Goal: Task Accomplishment & Management: Manage account settings

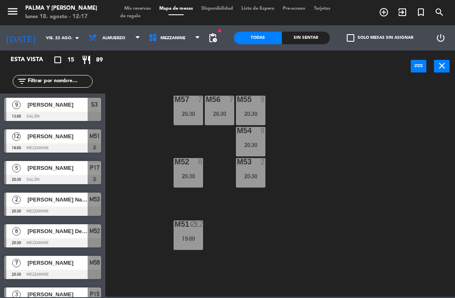
click at [180, 237] on div "19:00" at bounding box center [188, 239] width 29 height 6
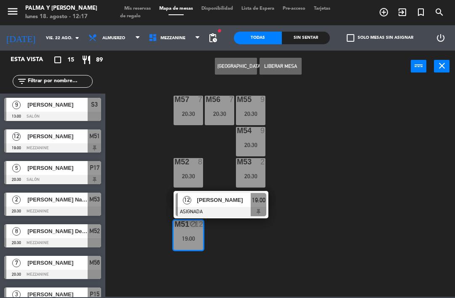
click at [293, 67] on button "Liberar Mesa" at bounding box center [281, 66] width 42 height 17
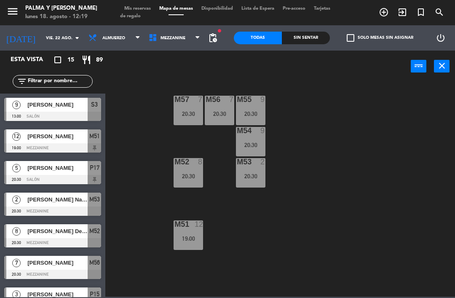
click at [44, 32] on input "vie. 22 ago." at bounding box center [71, 38] width 58 height 13
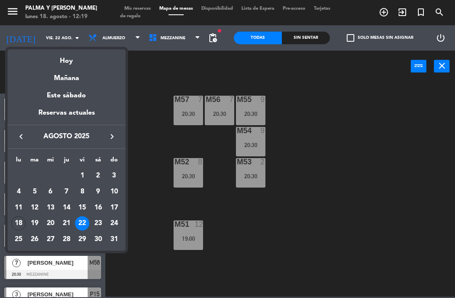
click at [62, 59] on div "Hoy" at bounding box center [67, 57] width 118 height 17
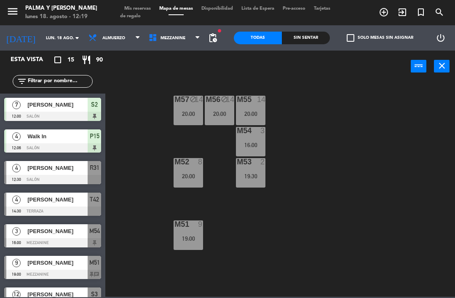
click at [200, 233] on div "M51 9 19:00" at bounding box center [188, 234] width 29 height 29
click at [319, 230] on div "M57 block 14 20:00 M56 block 14 20:00 M55 14 20:00 M54 3 16:00 M52 8 20:00 M53 …" at bounding box center [282, 189] width 345 height 216
click at [51, 32] on input "lun. 18 ago." at bounding box center [71, 38] width 58 height 13
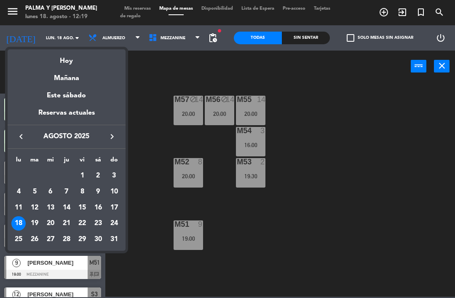
click at [84, 223] on div "22" at bounding box center [82, 223] width 14 height 14
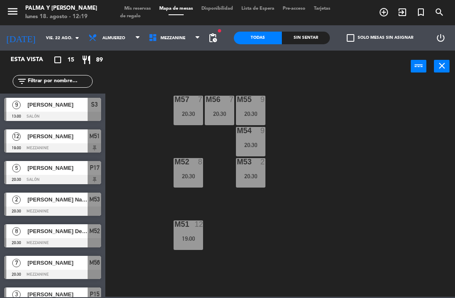
click at [199, 227] on div "12" at bounding box center [199, 224] width 8 height 8
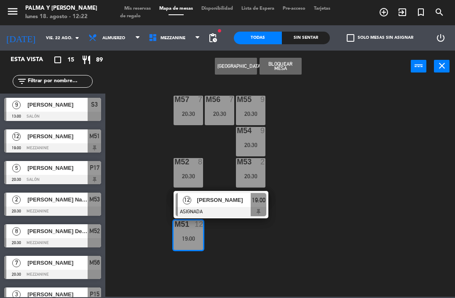
click at [57, 29] on div "[DATE] [DATE] arrow_drop_down" at bounding box center [42, 38] width 84 height 19
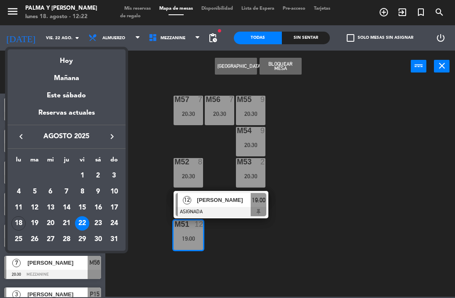
click at [74, 68] on div "Mañana" at bounding box center [67, 75] width 118 height 17
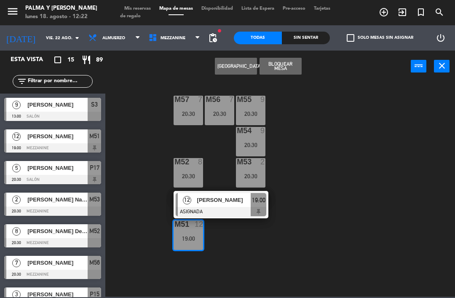
type input "[DATE]"
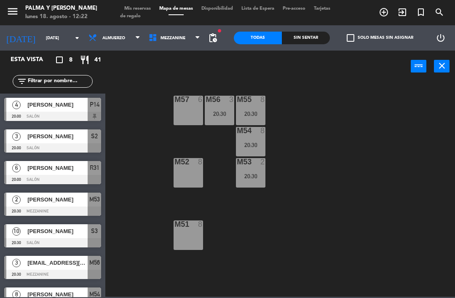
click at [56, 77] on input "text" at bounding box center [59, 81] width 65 height 9
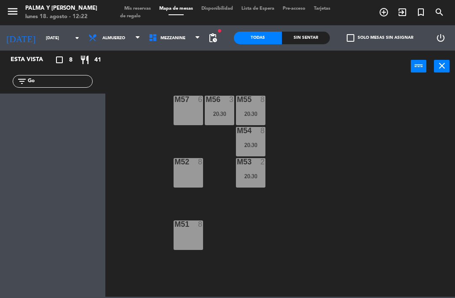
type input "G"
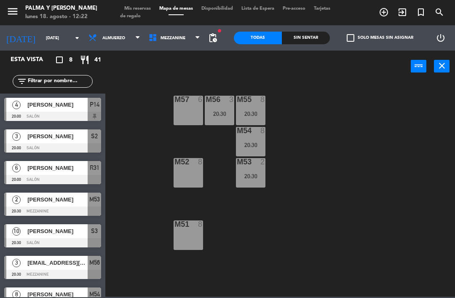
click at [51, 36] on input "[DATE]" at bounding box center [71, 38] width 58 height 13
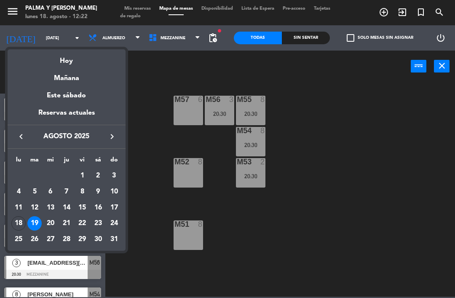
click at [72, 58] on div "Hoy" at bounding box center [67, 57] width 118 height 17
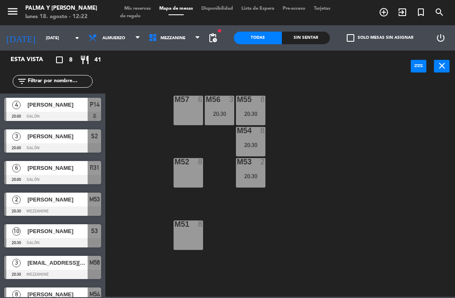
type input "lun. 18 ago."
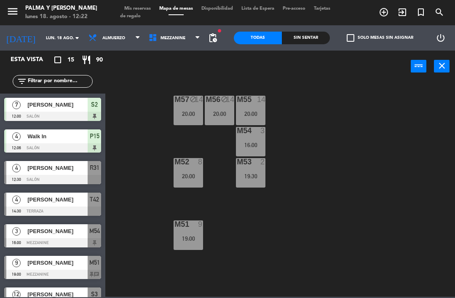
click at [63, 83] on input "text" at bounding box center [59, 81] width 65 height 9
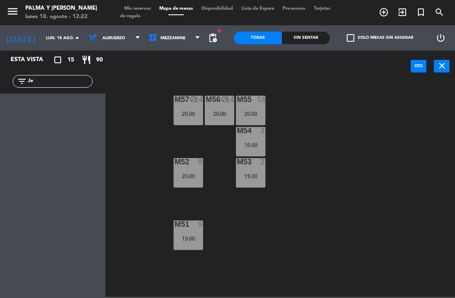
type input "J"
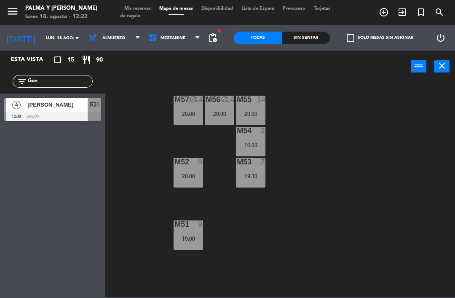
type input "Gon"
click at [141, 87] on div "M57 block 14 20:00 M56 block 14 20:00 M55 14 20:00 M54 3 16:00 M52 8 20:00 M53 …" at bounding box center [282, 189] width 345 height 216
click at [39, 108] on span "[PERSON_NAME]" at bounding box center [57, 104] width 60 height 9
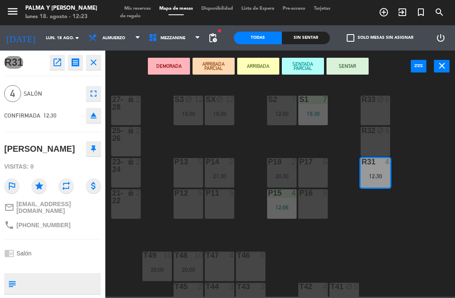
click at [379, 173] on div "12:30" at bounding box center [375, 176] width 29 height 6
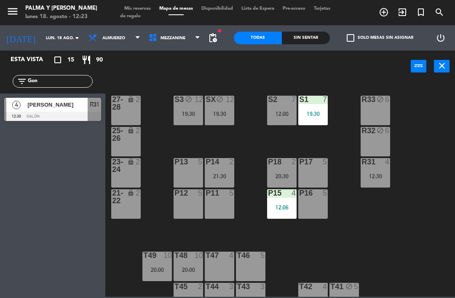
click at [378, 173] on div "12:30" at bounding box center [375, 176] width 29 height 6
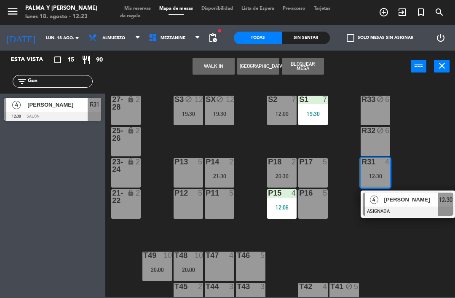
click at [316, 202] on div "P16 5" at bounding box center [312, 203] width 29 height 29
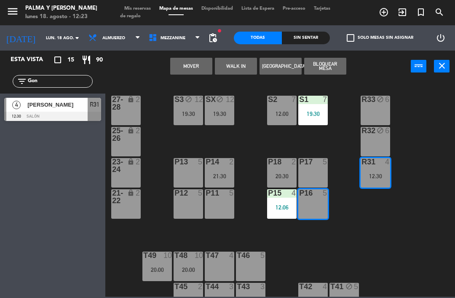
click at [198, 66] on button "Mover" at bounding box center [191, 66] width 42 height 17
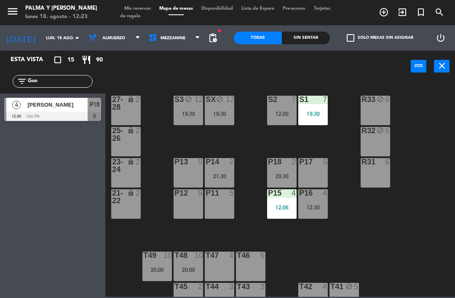
click at [326, 204] on div "12:30" at bounding box center [312, 207] width 29 height 6
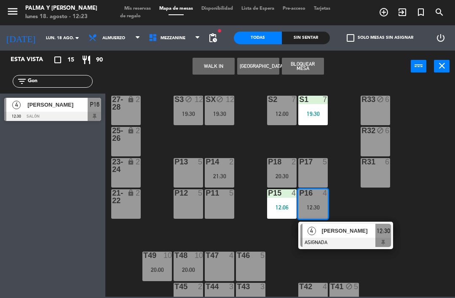
click at [354, 234] on span "[PERSON_NAME]" at bounding box center [349, 230] width 54 height 9
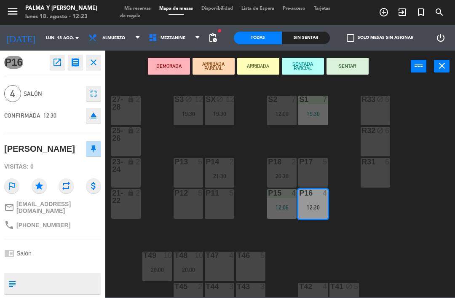
click at [353, 65] on button "SENTAR" at bounding box center [348, 66] width 42 height 17
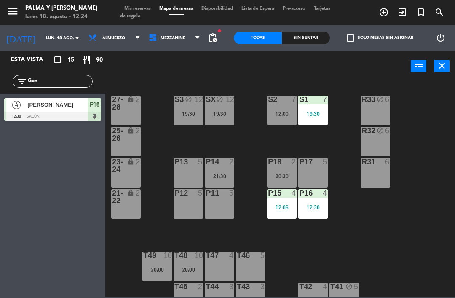
click at [222, 171] on div "P14 2 21:30" at bounding box center [219, 172] width 29 height 29
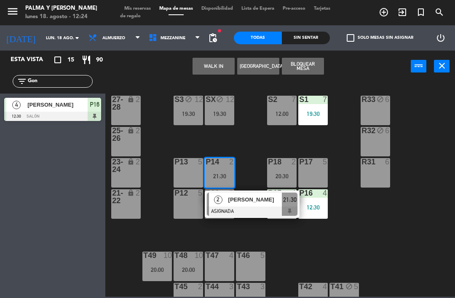
click at [217, 62] on button "WALK IN" at bounding box center [214, 66] width 42 height 17
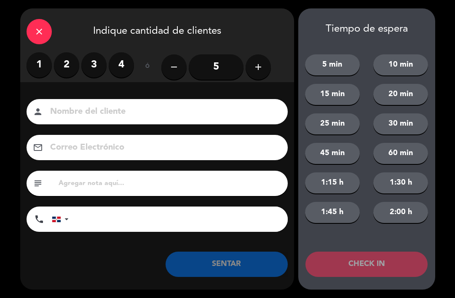
click at [122, 63] on label "4" at bounding box center [121, 64] width 25 height 25
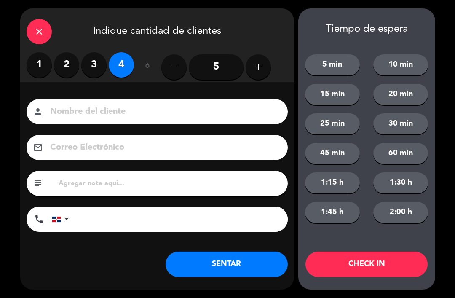
click at [209, 261] on button "SENTAR" at bounding box center [227, 264] width 122 height 25
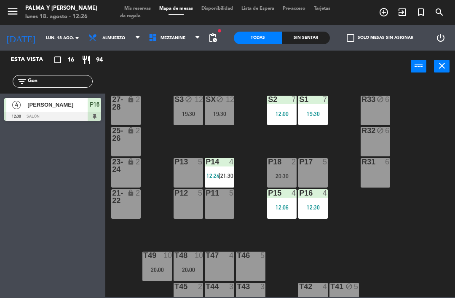
click at [376, 230] on div "R33 block 6 S1 7 19:30 S2 7 12:00 S3 block 12 19:30 SX block 12 19:30 27-28 loc…" at bounding box center [282, 189] width 345 height 216
click at [41, 77] on input "Gon" at bounding box center [59, 81] width 65 height 9
click at [49, 77] on input "Gon" at bounding box center [59, 81] width 65 height 9
click at [46, 77] on input "Gon" at bounding box center [59, 81] width 65 height 9
click at [48, 83] on input "Gon" at bounding box center [59, 81] width 65 height 9
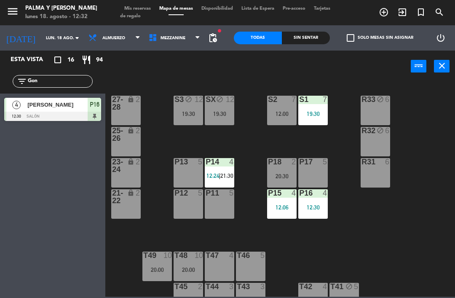
click at [43, 82] on input "Gon" at bounding box center [59, 81] width 65 height 9
type input "G"
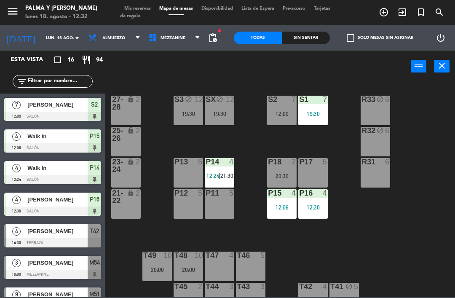
type input "T"
click at [429, 96] on div "R33 block 6 S1 7 19:30 S2 7 12:00 S3 block 12 19:30 SX block 12 19:30 27-28 loc…" at bounding box center [282, 189] width 345 height 216
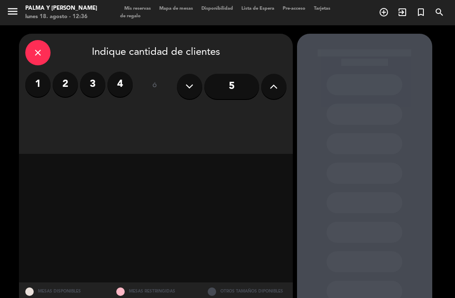
click at [37, 51] on icon "close" at bounding box center [38, 53] width 10 height 10
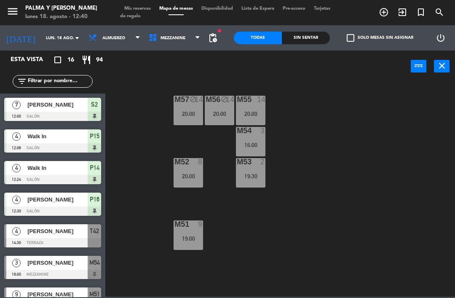
click at [299, 38] on div "Sin sentar" at bounding box center [306, 38] width 48 height 13
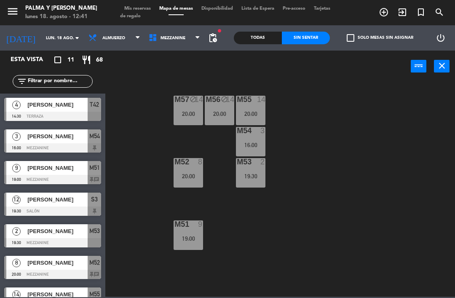
click at [47, 78] on input "text" at bounding box center [59, 81] width 65 height 9
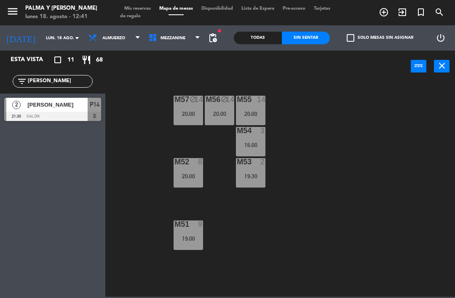
type input "[PERSON_NAME]"
click at [89, 107] on div "P14" at bounding box center [94, 105] width 13 height 14
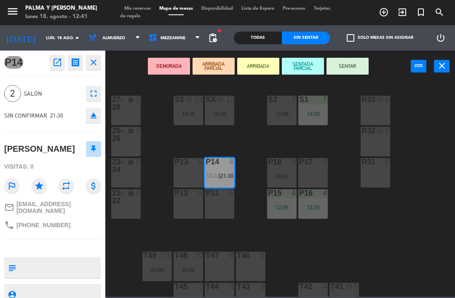
click at [99, 94] on button "fullscreen" at bounding box center [93, 93] width 15 height 15
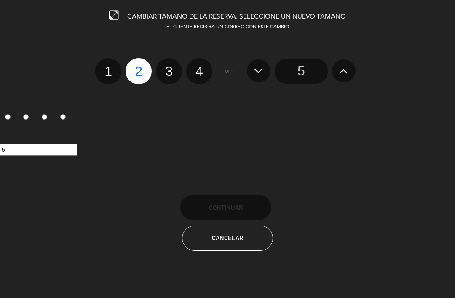
click at [172, 70] on label "3" at bounding box center [169, 71] width 26 height 26
click at [171, 67] on input "3" at bounding box center [167, 63] width 5 height 5
radio input "true"
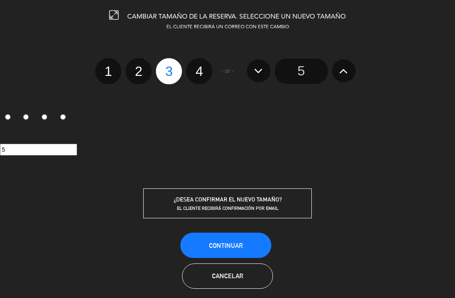
radio input "false"
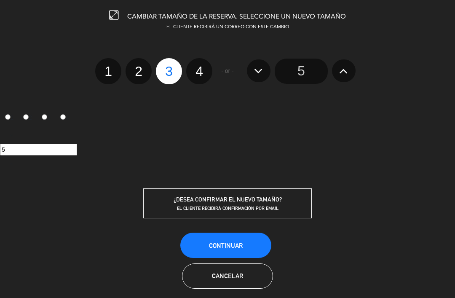
radio input "false"
radio input "true"
click at [248, 246] on button "Continuar" at bounding box center [225, 245] width 91 height 25
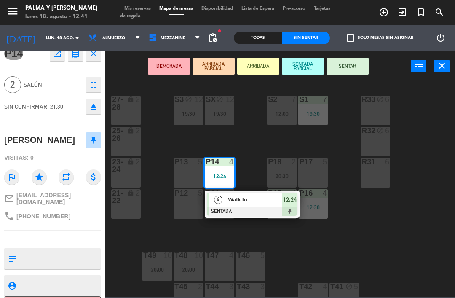
scroll to position [8, 0]
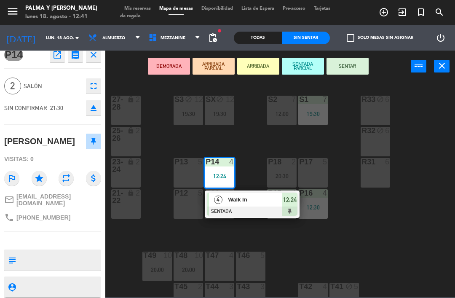
click at [136, 72] on div "DEMORADA ARRIBADA PARCIAL ARRIBADA SENTADA PARCIAL SENTAR power_input close" at bounding box center [257, 67] width 305 height 32
click at [96, 55] on icon "close" at bounding box center [93, 55] width 10 height 10
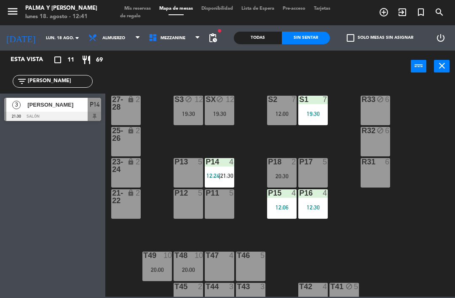
click at [229, 173] on span "21:30" at bounding box center [226, 175] width 13 height 7
click at [360, 239] on div "R33 block 6 S1 7 19:30 S2 7 12:00 S3 block 12 19:30 SX block 12 19:30 27-28 loc…" at bounding box center [282, 189] width 345 height 216
click at [50, 71] on div "filter_list [PERSON_NAME]" at bounding box center [52, 81] width 105 height 24
click at [59, 83] on input "[PERSON_NAME]" at bounding box center [59, 81] width 65 height 9
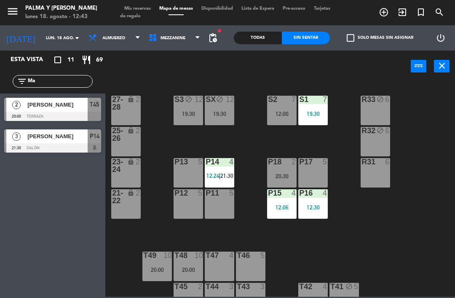
type input "M"
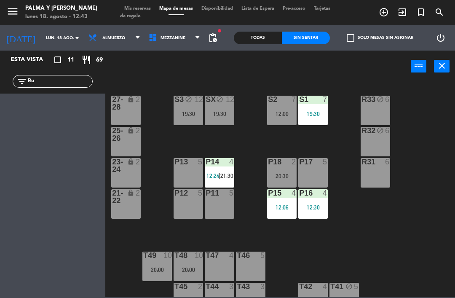
type input "R"
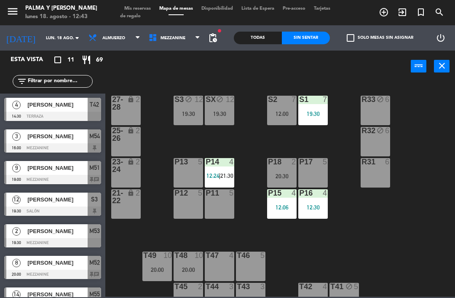
click at [55, 42] on input "lun. 18 ago." at bounding box center [71, 38] width 58 height 13
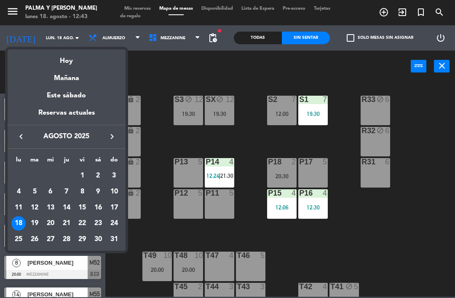
click at [104, 220] on div "23" at bounding box center [98, 223] width 14 height 14
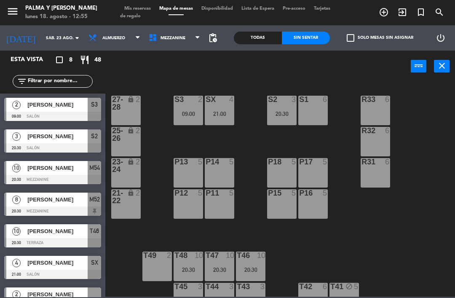
click at [44, 35] on input "sáb. 23 ago." at bounding box center [71, 38] width 58 height 13
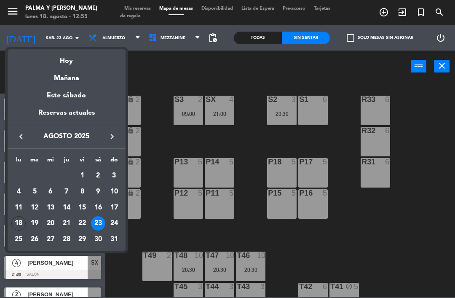
click at [62, 60] on div "Hoy" at bounding box center [67, 57] width 118 height 17
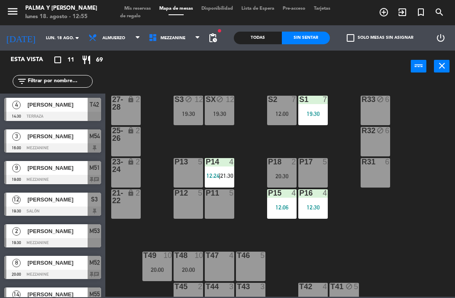
click at [43, 83] on input "text" at bounding box center [59, 81] width 65 height 9
click at [145, 46] on span "Mezzanine" at bounding box center [175, 38] width 60 height 19
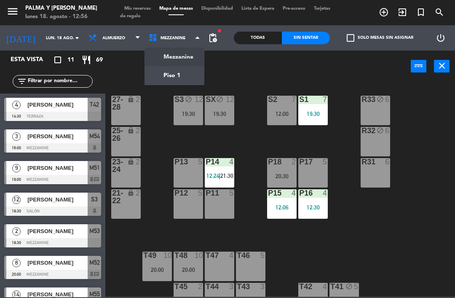
click at [127, 66] on div "power_input close" at bounding box center [257, 67] width 305 height 32
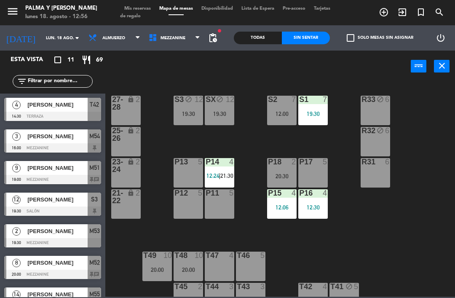
click at [35, 77] on input "text" at bounding box center [59, 81] width 65 height 9
click at [430, 100] on div "R33 block 6 S1 7 19:30 S2 7 12:00 S3 block 12 19:30 SX block 12 19:30 27-28 loc…" at bounding box center [282, 189] width 345 height 216
click at [191, 177] on div "P13 5" at bounding box center [188, 172] width 29 height 29
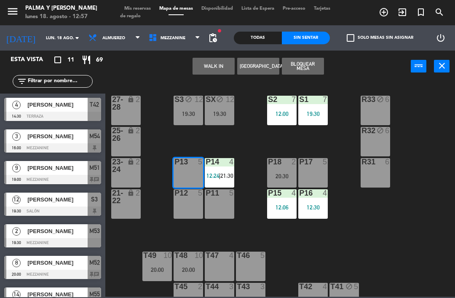
click at [214, 72] on button "WALK IN" at bounding box center [214, 66] width 42 height 17
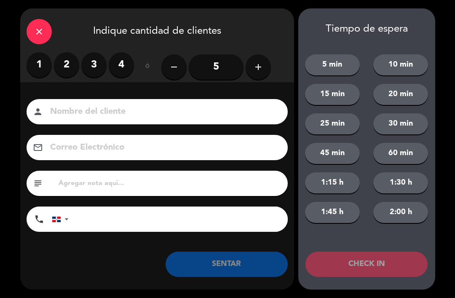
click at [66, 62] on label "2" at bounding box center [66, 64] width 25 height 25
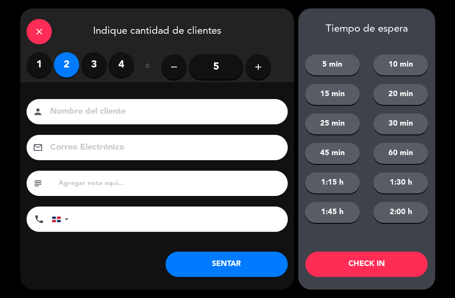
click at [233, 258] on button "SENTAR" at bounding box center [227, 264] width 122 height 25
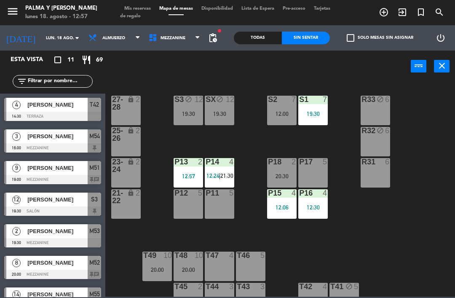
click at [226, 170] on div "P14 4 12:24 | 21:30" at bounding box center [219, 172] width 29 height 29
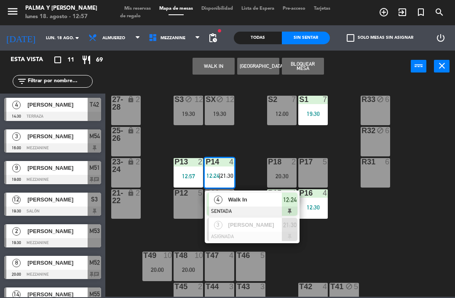
click at [252, 211] on div at bounding box center [252, 210] width 91 height 9
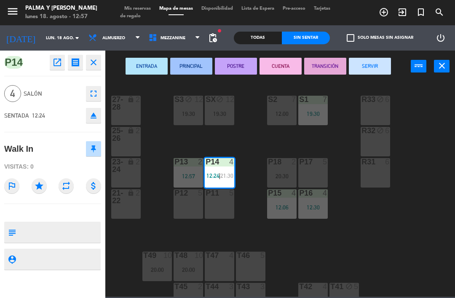
click at [366, 67] on button "SERVIR" at bounding box center [370, 66] width 42 height 17
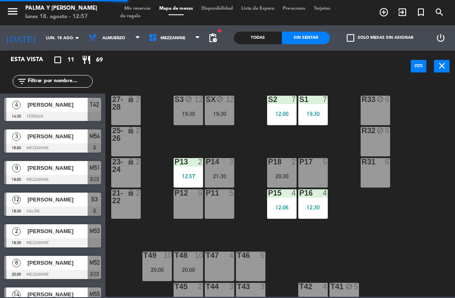
click at [392, 241] on div "R33 block 6 S1 7 19:30 S2 7 12:00 S3 block 12 19:30 SX block 12 19:30 27-28 loc…" at bounding box center [282, 189] width 345 height 216
click at [42, 45] on input "lun. 18 ago." at bounding box center [71, 38] width 58 height 13
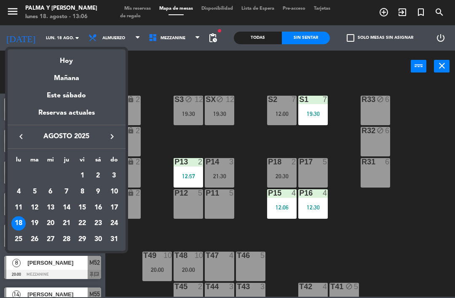
click at [74, 83] on div "Mañana" at bounding box center [67, 75] width 118 height 17
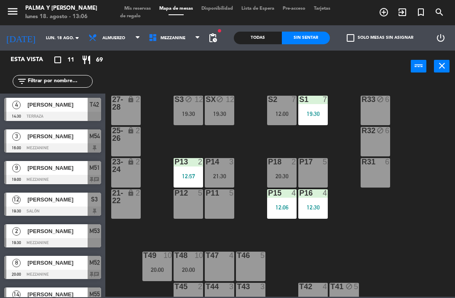
type input "[DATE]"
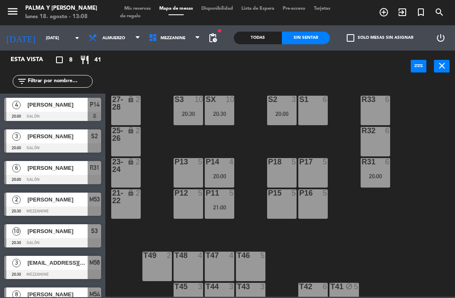
click at [175, 166] on div "P13" at bounding box center [174, 162] width 0 height 8
click at [147, 98] on div "2" at bounding box center [140, 103] width 14 height 15
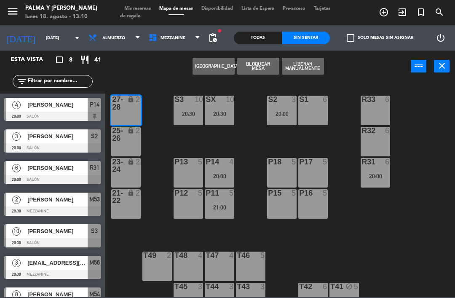
click at [58, 36] on input "[DATE]" at bounding box center [71, 38] width 58 height 13
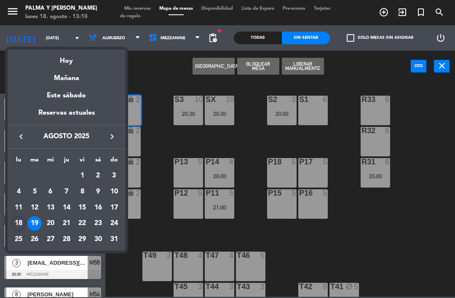
click at [73, 77] on div "Mañana" at bounding box center [67, 75] width 118 height 17
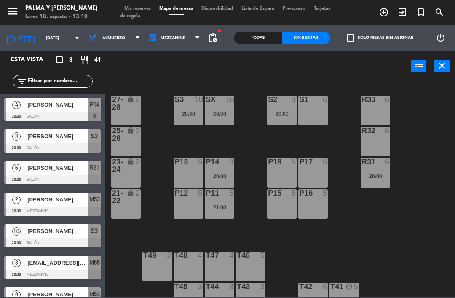
click at [386, 203] on div "R33 6 S1 6 S2 3 20:00 S3 10 20:30 SX 10 20:30 27-28 lock 2 R32 6 25-26 lock 2 P…" at bounding box center [282, 189] width 345 height 216
click at [284, 106] on div "S2 3 20:00" at bounding box center [281, 110] width 29 height 29
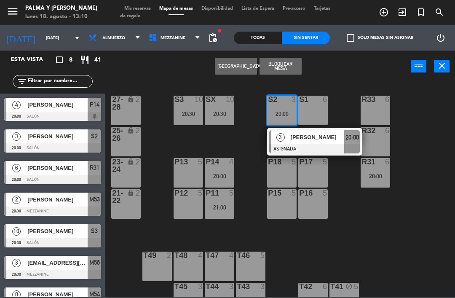
click at [323, 180] on div "P17 5" at bounding box center [312, 172] width 29 height 29
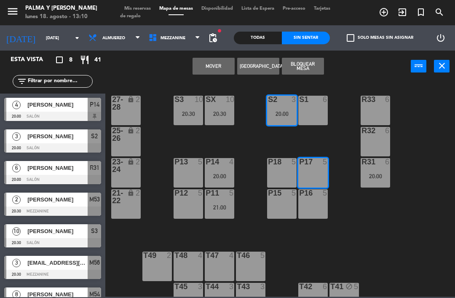
click at [223, 64] on button "Mover" at bounding box center [214, 66] width 42 height 17
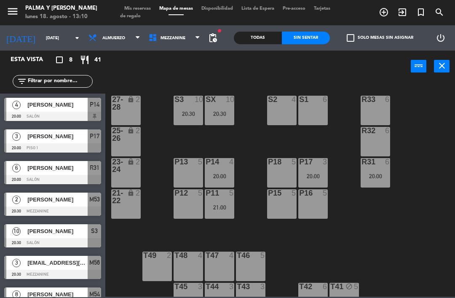
click at [286, 110] on div "S2 4" at bounding box center [281, 110] width 29 height 29
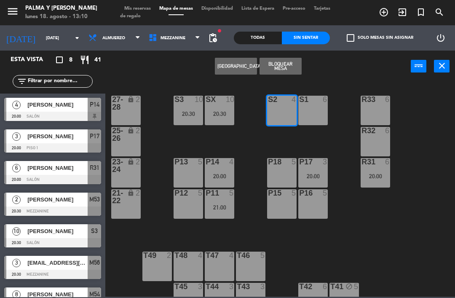
click at [322, 112] on div "S1 6" at bounding box center [312, 110] width 29 height 29
click at [241, 63] on button "[GEOGRAPHIC_DATA]" at bounding box center [236, 66] width 42 height 17
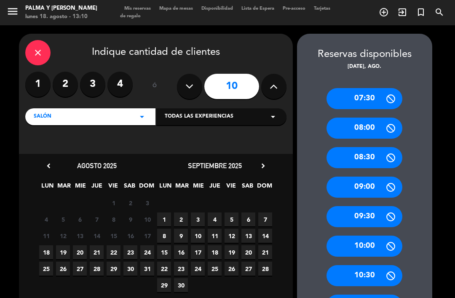
click at [62, 254] on span "19" at bounding box center [63, 252] width 14 height 14
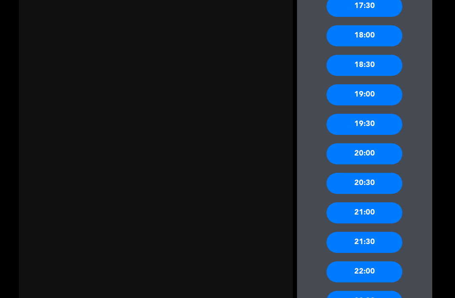
scroll to position [682, 0]
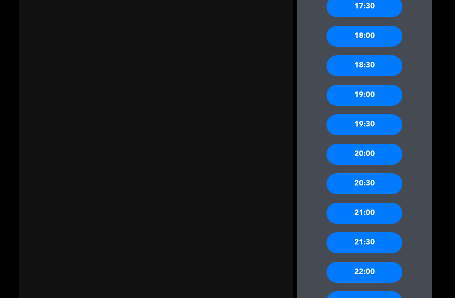
click at [380, 158] on div "20:00" at bounding box center [365, 154] width 76 height 21
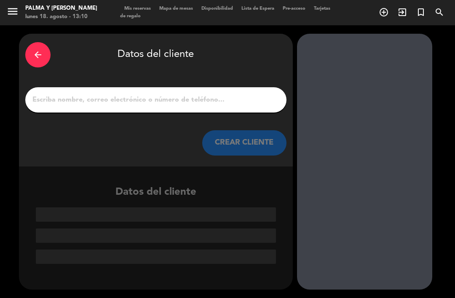
click at [111, 112] on div at bounding box center [155, 99] width 261 height 25
click at [119, 98] on input "1" at bounding box center [156, 100] width 249 height 12
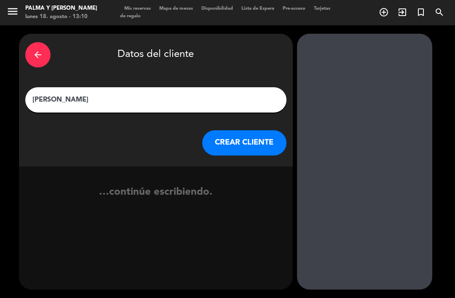
type input "[PERSON_NAME]"
click at [132, 72] on div "arrow_back Datos del cliente [PERSON_NAME] CREAR CLIENTE" at bounding box center [156, 100] width 274 height 133
click at [266, 139] on button "CREAR CLIENTE" at bounding box center [244, 142] width 84 height 25
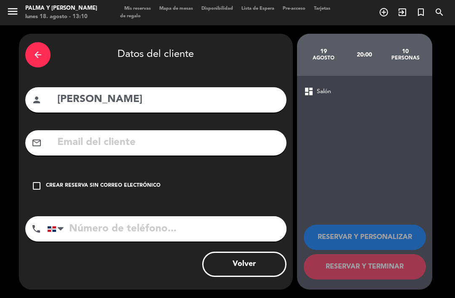
click at [122, 142] on input "text" at bounding box center [168, 142] width 224 height 17
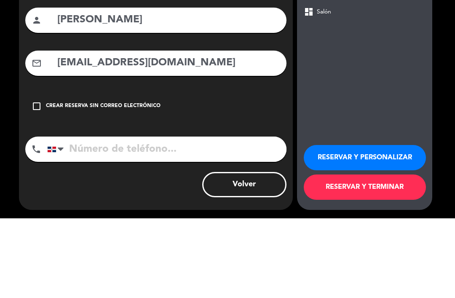
type input "[EMAIL_ADDRESS][DOMAIN_NAME]"
click at [19, 107] on div "arrow_back Datos del cliente person [PERSON_NAME] mail_outline [EMAIL_ADDRESS][…" at bounding box center [156, 162] width 274 height 256
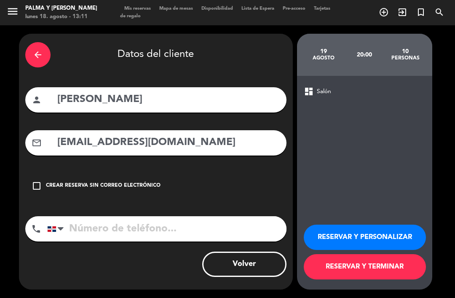
click at [80, 218] on input "tel" at bounding box center [166, 228] width 239 height 25
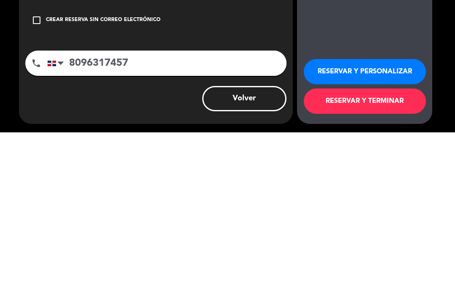
type input "8096317457"
click at [19, 99] on div "arrow_back Datos del cliente person [PERSON_NAME] mail_outline [EMAIL_ADDRESS][…" at bounding box center [156, 162] width 274 height 256
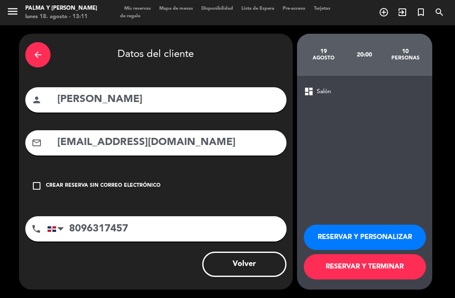
click at [399, 279] on button "RESERVAR Y TERMINAR" at bounding box center [365, 266] width 122 height 25
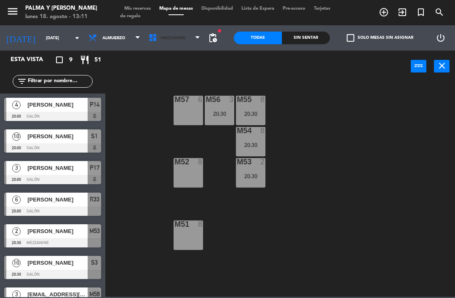
click at [163, 45] on span "Mezzanine" at bounding box center [175, 38] width 60 height 19
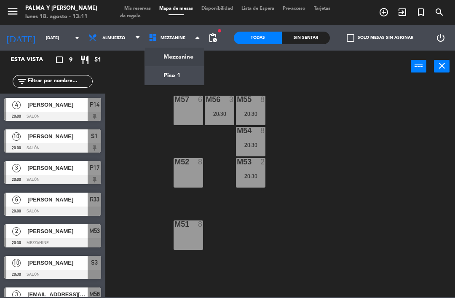
click at [159, 76] on ng-component "menu Palma y [PERSON_NAME] [DATE] 18. agosto - 13:11 Mis reservas Mapa de mesas…" at bounding box center [227, 148] width 455 height 297
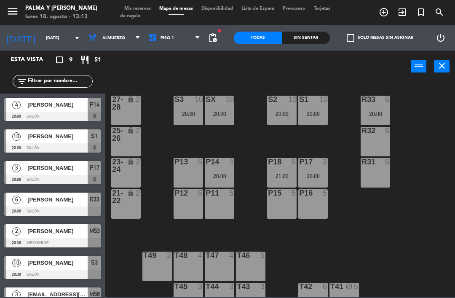
click at [140, 11] on span "Mis reservas" at bounding box center [137, 8] width 35 height 5
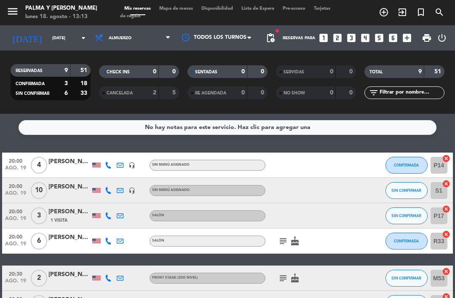
click at [408, 188] on span "SIN CONFIRMAR" at bounding box center [406, 190] width 30 height 5
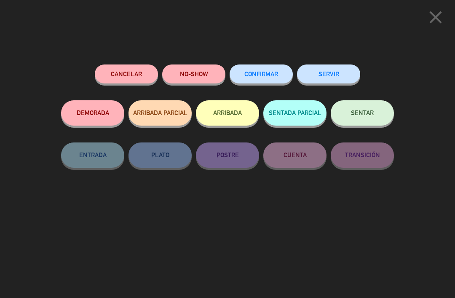
click at [268, 68] on button "CONFIRMAR" at bounding box center [261, 73] width 63 height 19
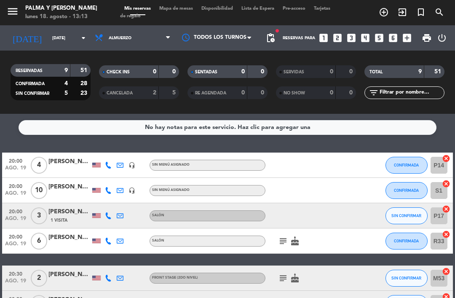
click at [182, 8] on span "Mapa de mesas" at bounding box center [176, 8] width 42 height 5
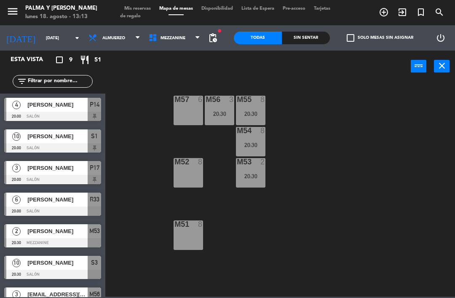
click at [158, 34] on span "Mezzanine" at bounding box center [175, 38] width 60 height 19
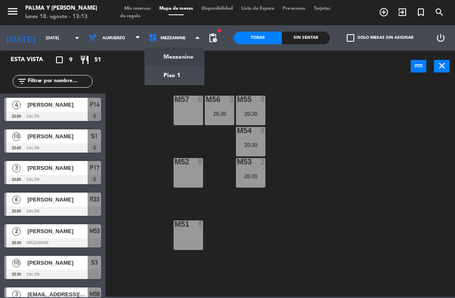
click at [169, 78] on ng-component "menu Palma y [PERSON_NAME] [DATE] 18. agosto - 13:13 Mis reservas Mapa de mesas…" at bounding box center [227, 148] width 455 height 297
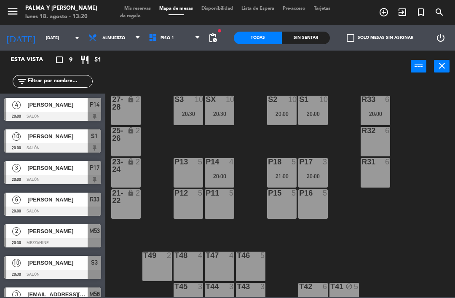
click at [169, 30] on span "Piso 1" at bounding box center [175, 38] width 60 height 19
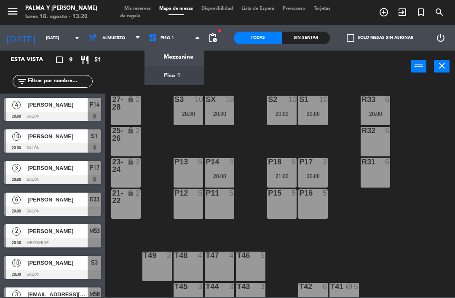
click at [189, 51] on ng-component "menu Palma y [PERSON_NAME] [DATE] 18. agosto - 13:20 Mis reservas Mapa de mesas…" at bounding box center [227, 148] width 455 height 297
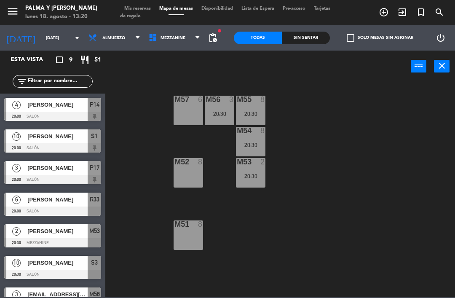
click at [192, 164] on div at bounding box center [189, 162] width 14 height 8
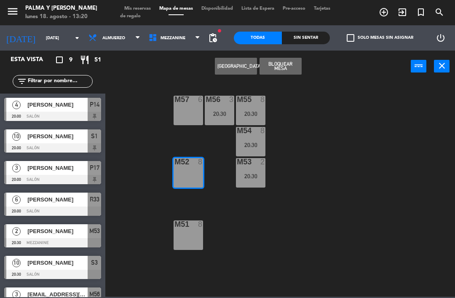
click at [243, 64] on button "[GEOGRAPHIC_DATA]" at bounding box center [236, 66] width 42 height 17
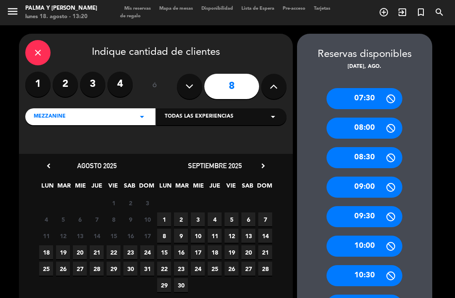
click at [64, 252] on span "19" at bounding box center [63, 252] width 14 height 14
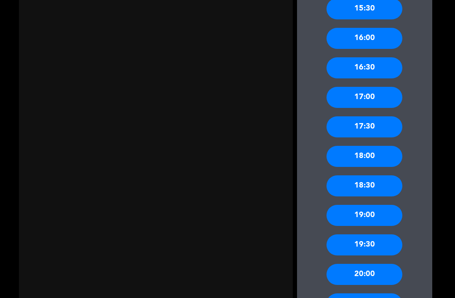
scroll to position [593, 0]
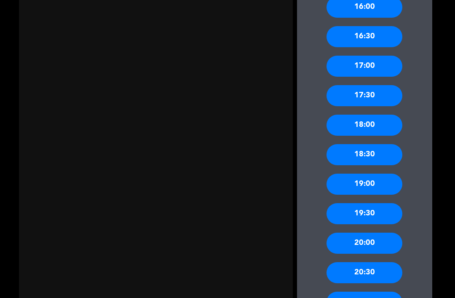
click at [377, 244] on div "20:00" at bounding box center [365, 243] width 76 height 21
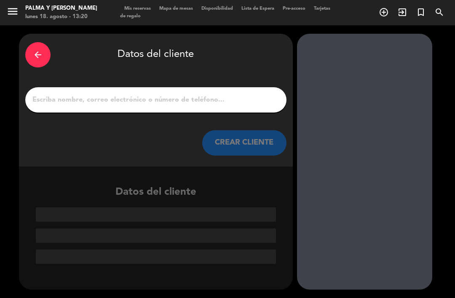
scroll to position [0, 0]
click at [211, 94] on input "1" at bounding box center [156, 100] width 249 height 12
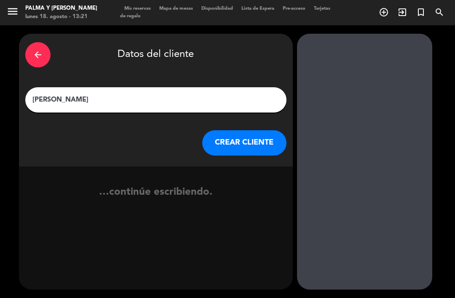
type input "[PERSON_NAME]"
click at [0, 95] on div "arrow_back Datos del cliente [PERSON_NAME] CREAR CLIENTE …continúe escribiendo." at bounding box center [227, 161] width 455 height 273
click at [251, 147] on button "CREAR CLIENTE" at bounding box center [244, 142] width 84 height 25
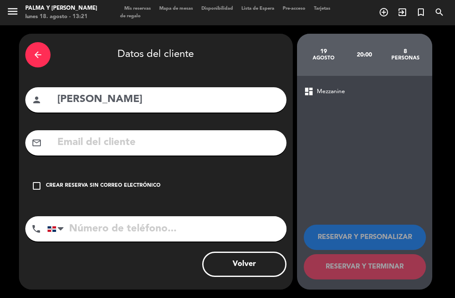
click at [141, 137] on input "text" at bounding box center [168, 142] width 224 height 17
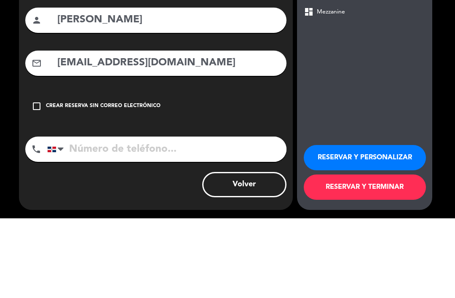
type input "[EMAIL_ADDRESS][DOMAIN_NAME]"
click at [0, 101] on div "arrow_back Datos del cliente person [PERSON_NAME] mail_outline [EMAIL_ADDRESS][…" at bounding box center [227, 161] width 455 height 273
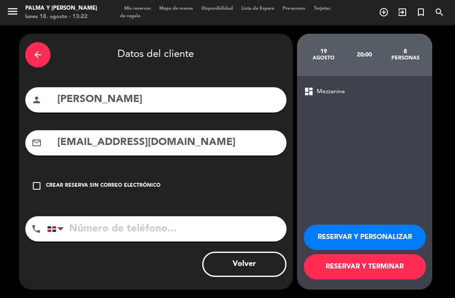
click at [92, 225] on input "tel" at bounding box center [166, 228] width 239 height 25
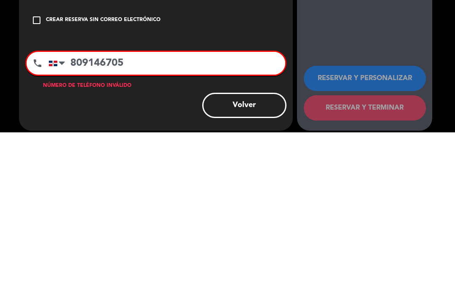
click at [4, 102] on div "arrow_back Datos del cliente person [PERSON_NAME] mail_outline [EMAIL_ADDRESS][…" at bounding box center [227, 164] width 455 height 279
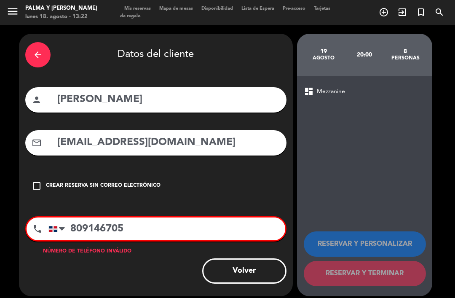
click at [149, 222] on input "809146705" at bounding box center [166, 228] width 237 height 23
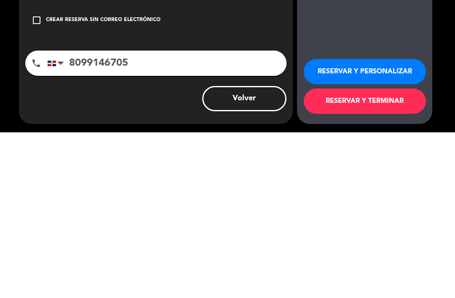
type input "8099146705"
click at [3, 101] on div "arrow_back Datos del cliente person [PERSON_NAME] mail_outline [EMAIL_ADDRESS][…" at bounding box center [227, 161] width 455 height 273
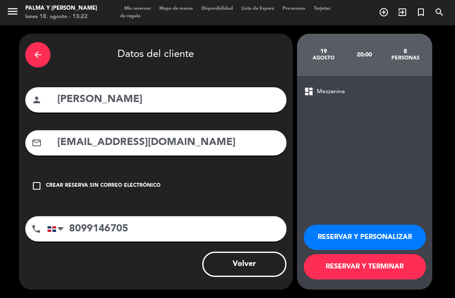
scroll to position [27, 0]
click at [396, 267] on button "RESERVAR Y TERMINAR" at bounding box center [365, 266] width 122 height 25
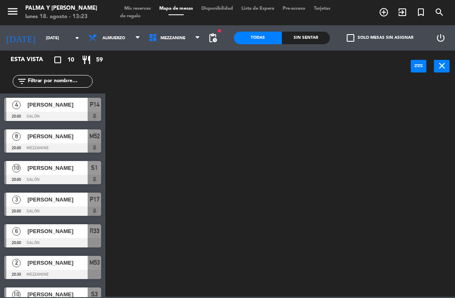
click at [169, 45] on span "Mezzanine" at bounding box center [175, 38] width 60 height 19
